Goal: Task Accomplishment & Management: Manage account settings

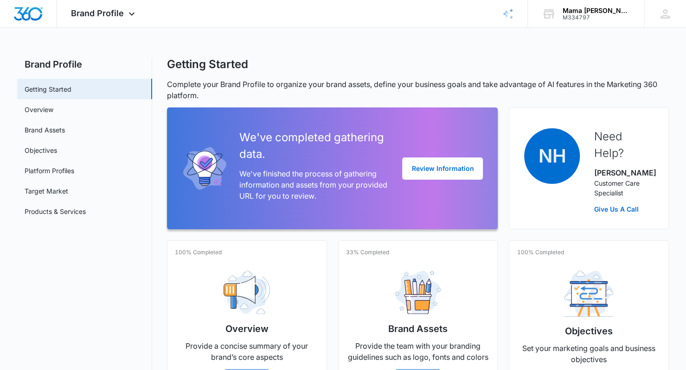
click at [127, 13] on icon at bounding box center [131, 13] width 11 height 11
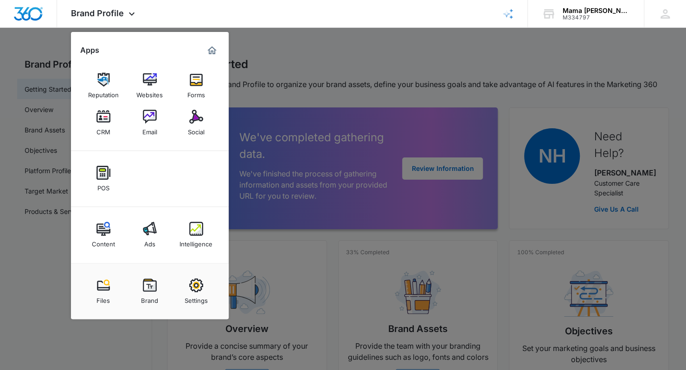
click at [102, 116] on img at bounding box center [103, 117] width 14 height 14
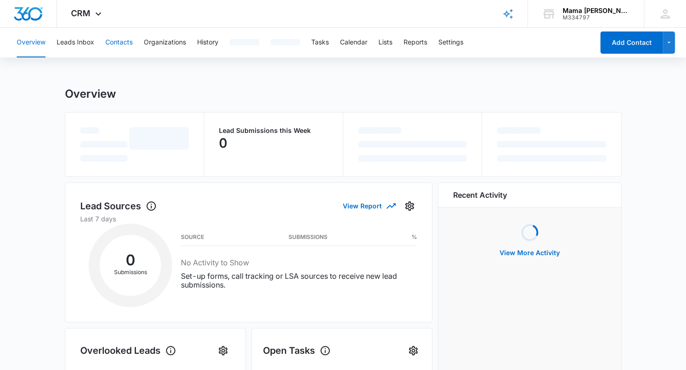
click at [125, 38] on button "Contacts" at bounding box center [118, 43] width 27 height 30
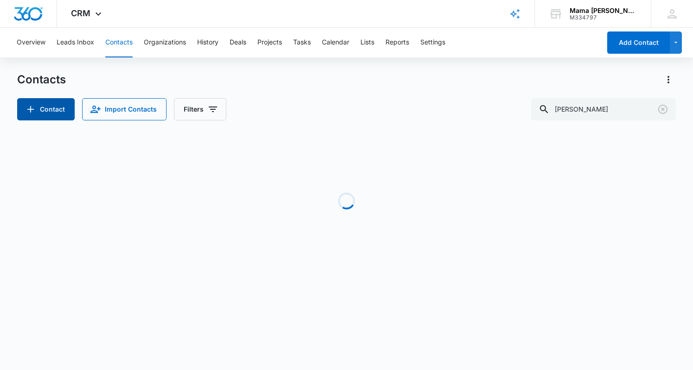
click at [43, 105] on button "Contact" at bounding box center [45, 109] width 57 height 22
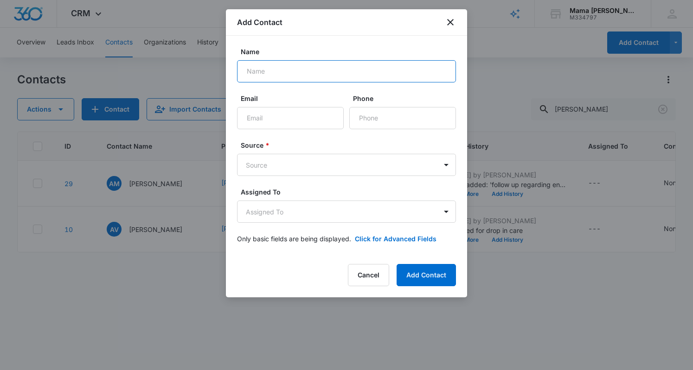
click at [362, 77] on input "Name" at bounding box center [346, 71] width 219 height 22
type input "[PERSON_NAME]"
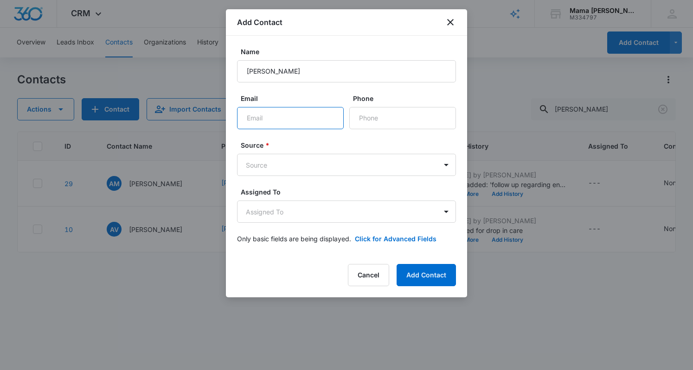
click at [262, 119] on input "Email" at bounding box center [290, 118] width 107 height 22
paste input "[PERSON_NAME][EMAIL_ADDRESS][PERSON_NAME][DOMAIN_NAME]"
type input "[PERSON_NAME][EMAIL_ADDRESS][PERSON_NAME][DOMAIN_NAME]"
click at [268, 165] on body "CRM Apps Reputation Websites Forms CRM Email Social POS Content Ads Intelligenc…" at bounding box center [346, 185] width 693 height 370
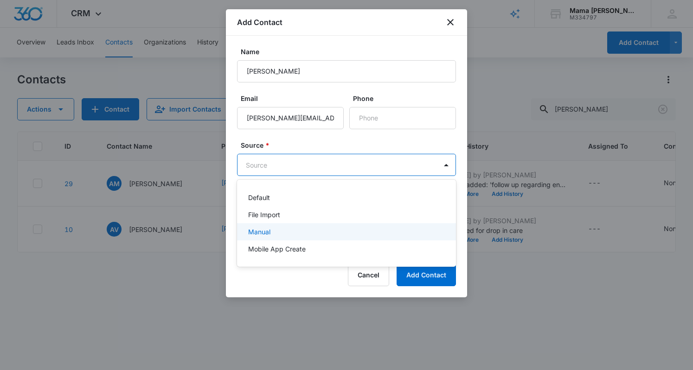
click at [269, 228] on p "Manual" at bounding box center [259, 232] width 22 height 10
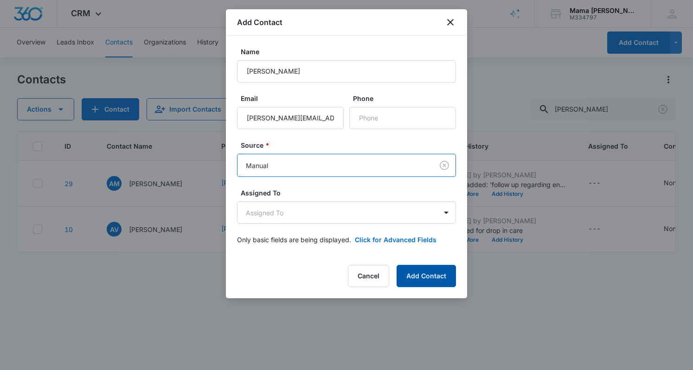
click at [427, 278] on button "Add Contact" at bounding box center [425, 276] width 59 height 22
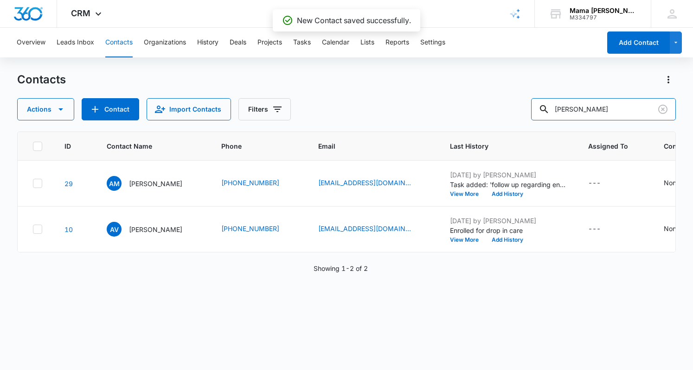
click at [584, 111] on input "[PERSON_NAME]" at bounding box center [603, 109] width 145 height 22
type input "[PERSON_NAME]"
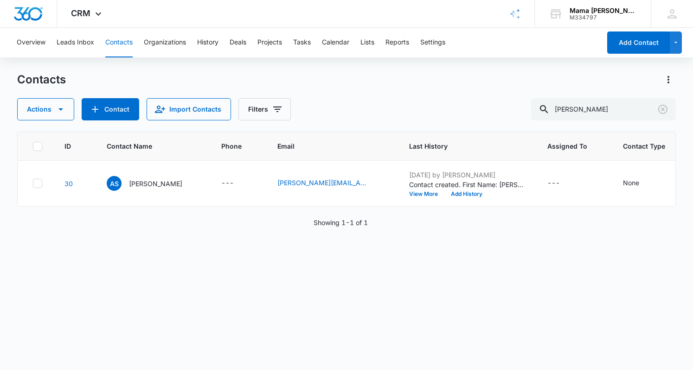
click at [151, 182] on p "[PERSON_NAME]" at bounding box center [155, 184] width 53 height 10
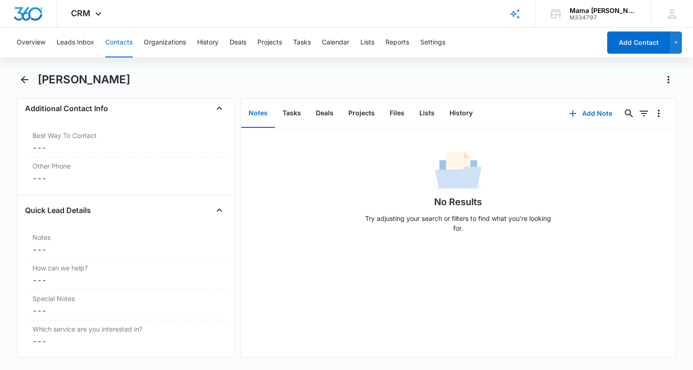
scroll to position [689, 0]
click at [146, 238] on label "Notes" at bounding box center [125, 237] width 187 height 10
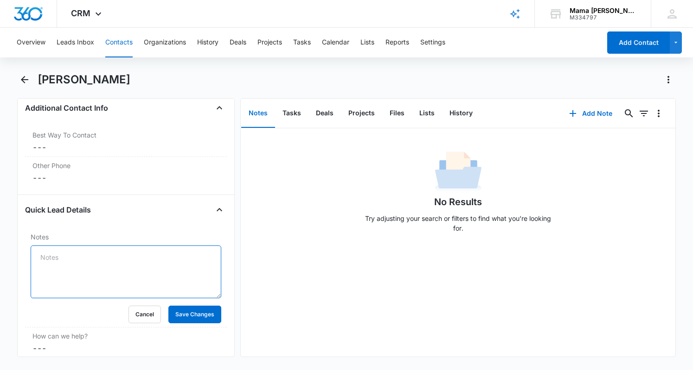
click at [148, 263] on textarea "Notes" at bounding box center [126, 272] width 191 height 53
click at [148, 263] on textarea "A" at bounding box center [126, 272] width 191 height 53
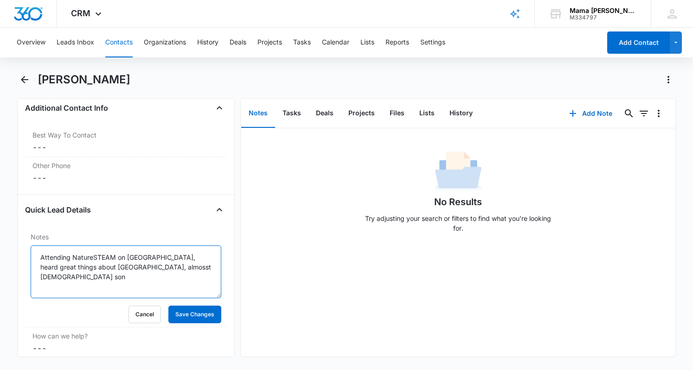
type textarea "Attending NatureSTEAM on [GEOGRAPHIC_DATA], heard great things about [GEOGRAPHI…"
click at [191, 312] on button "Save Changes" at bounding box center [194, 315] width 53 height 18
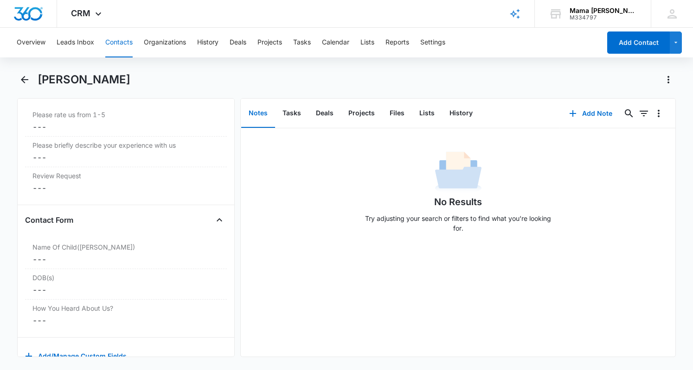
scroll to position [1081, 0]
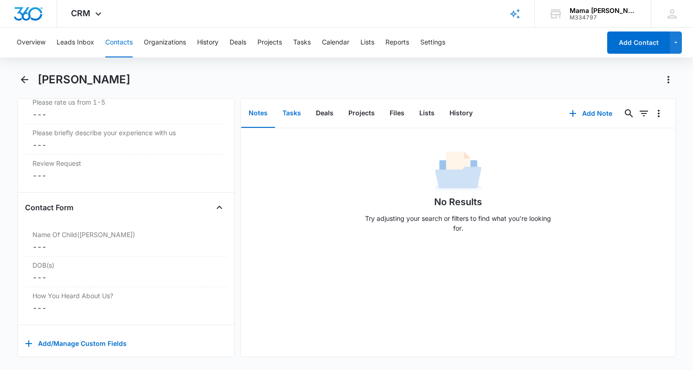
click at [294, 111] on button "Tasks" at bounding box center [291, 113] width 33 height 29
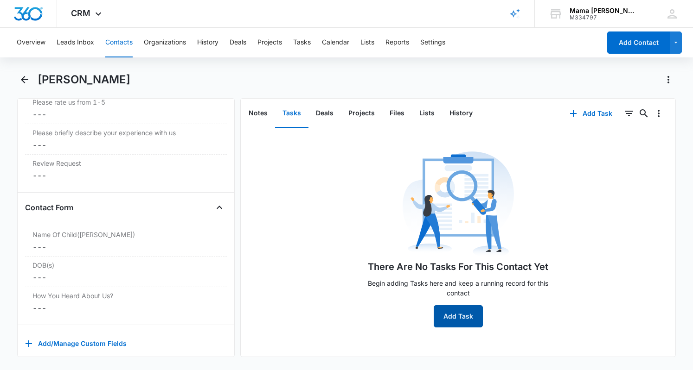
click at [447, 309] on button "Add Task" at bounding box center [457, 316] width 49 height 22
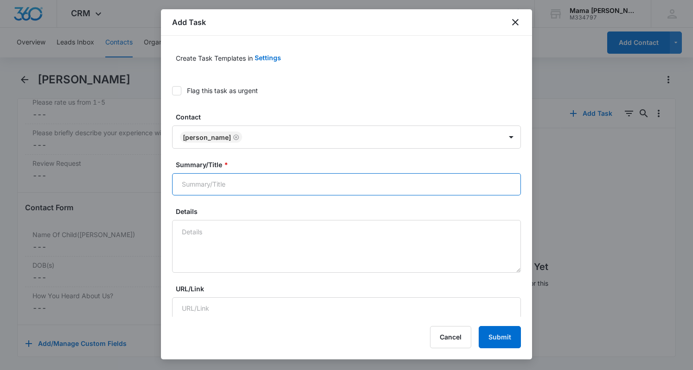
click at [210, 185] on input "Summary/Title *" at bounding box center [346, 184] width 349 height 22
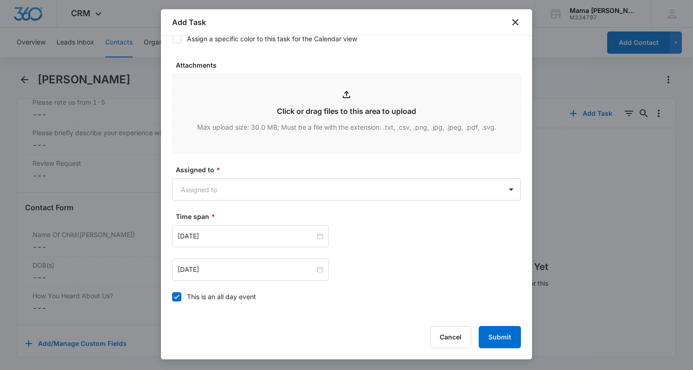
scroll to position [424, 0]
type input "check in regarding scheduling a tour"
click at [213, 183] on body "CRM Apps Reputation Websites Forms CRM Email Social POS Content Ads Intelligenc…" at bounding box center [346, 185] width 693 height 370
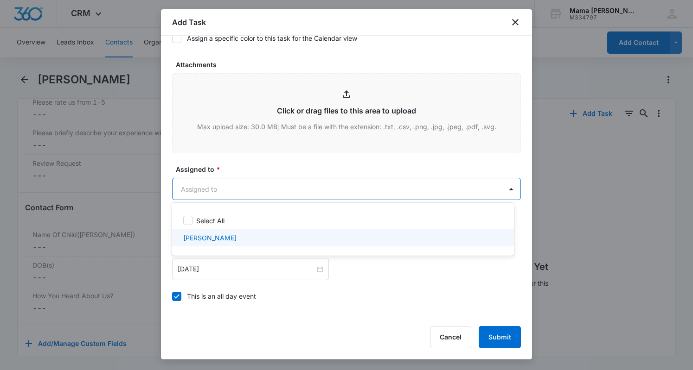
click at [210, 236] on p "[PERSON_NAME]" at bounding box center [209, 238] width 53 height 10
checkbox input "true"
click at [217, 276] on div at bounding box center [346, 185] width 693 height 370
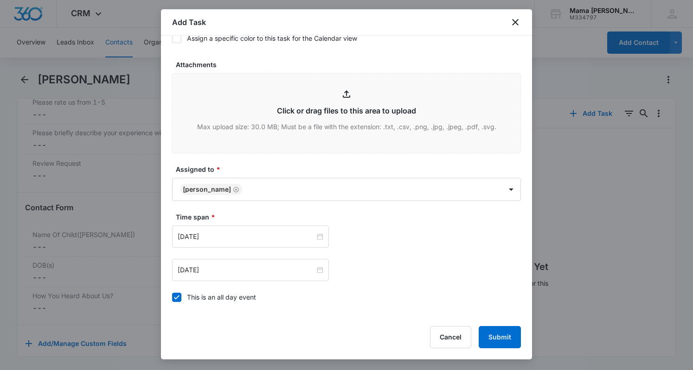
click at [216, 229] on div "[DATE]" at bounding box center [250, 237] width 157 height 22
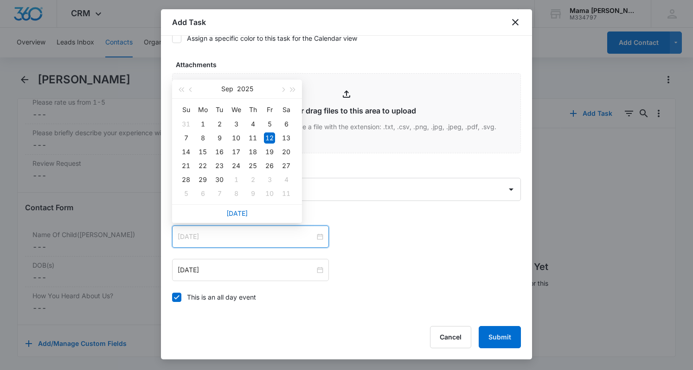
type input "[DATE]"
click at [203, 151] on div "15" at bounding box center [202, 151] width 11 height 11
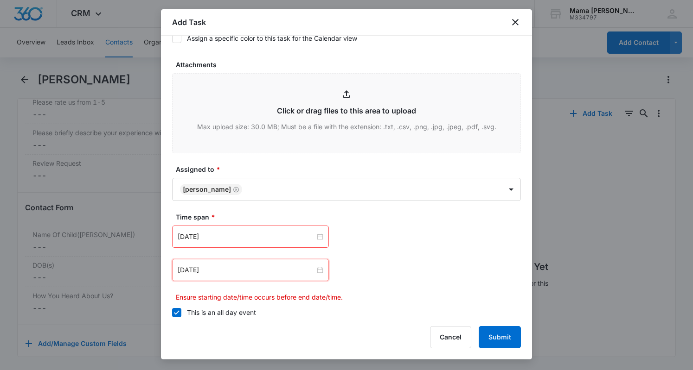
click at [224, 267] on input "[DATE]" at bounding box center [246, 270] width 137 height 10
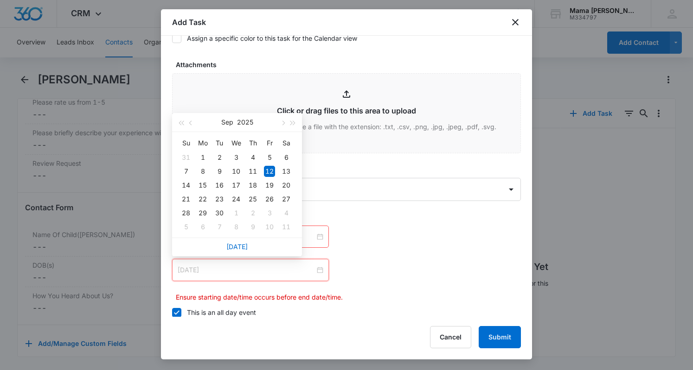
type input "[DATE]"
click at [201, 185] on div "15" at bounding box center [202, 185] width 11 height 11
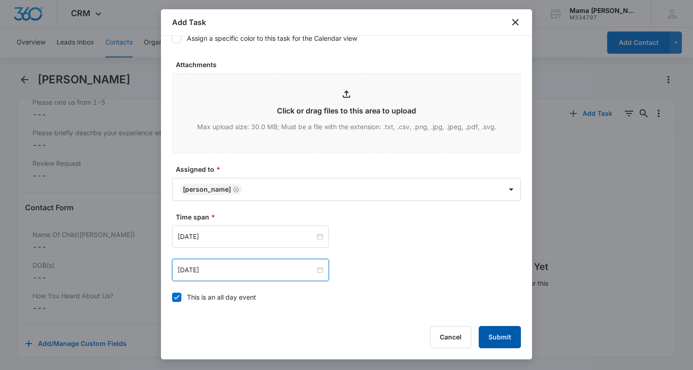
click at [502, 332] on button "Submit" at bounding box center [499, 337] width 42 height 22
